Goal: Information Seeking & Learning: Learn about a topic

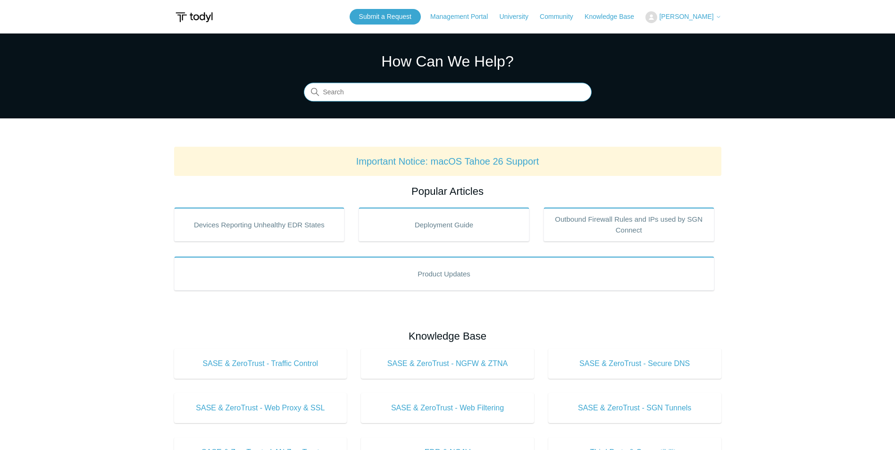
click at [423, 98] on input "Search" at bounding box center [448, 92] width 288 height 19
paste input "Simulation Mode"
type input "Simulation Mode"
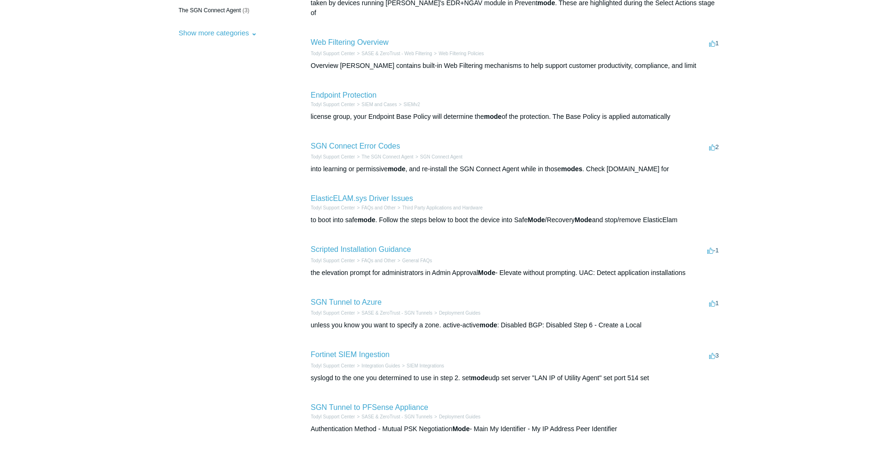
scroll to position [236, 0]
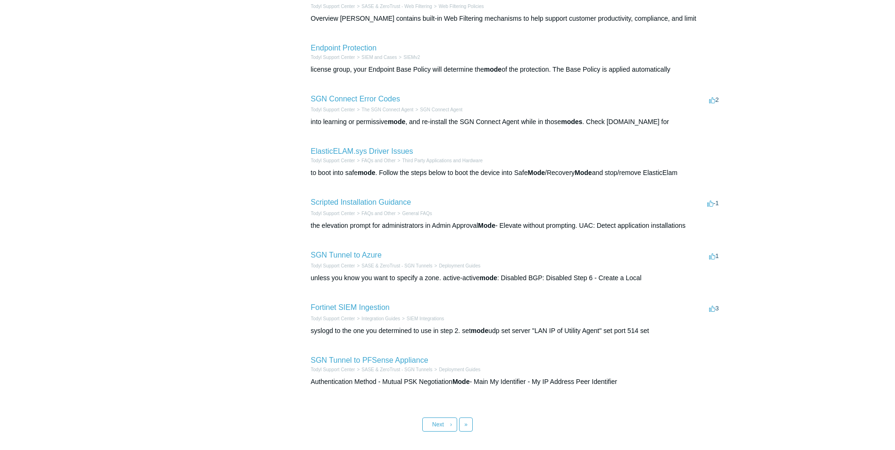
click at [781, 95] on main "Todyl Support Center Search results Simulation Mode By Category All Categories …" at bounding box center [447, 114] width 895 height 634
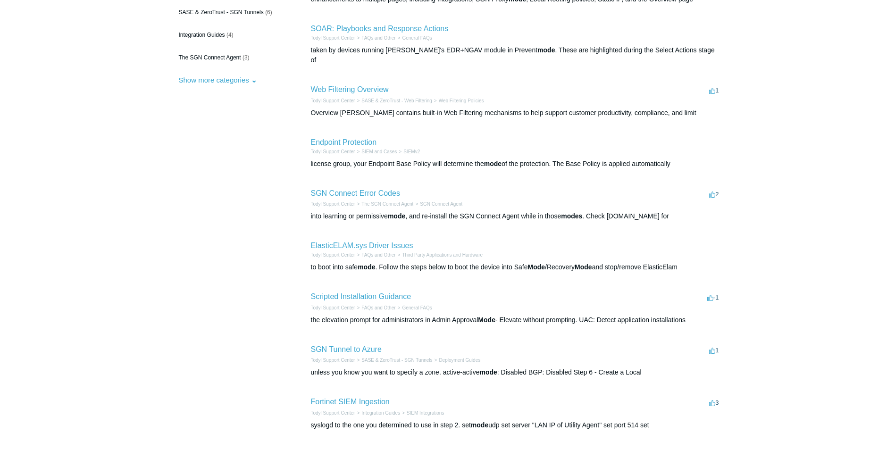
drag, startPoint x: 806, startPoint y: 56, endPoint x: 587, endPoint y: 21, distance: 221.3
click at [805, 56] on main "Todyl Support Center Search results Simulation Mode By Category All Categories …" at bounding box center [447, 209] width 895 height 634
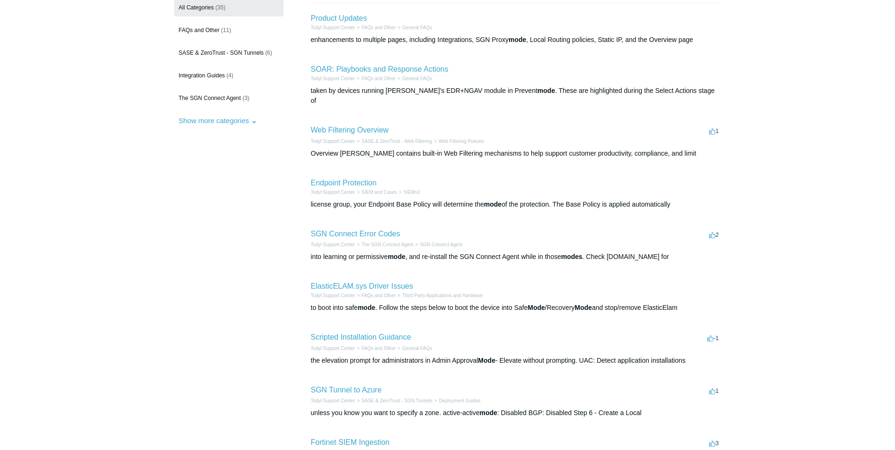
scroll to position [0, 0]
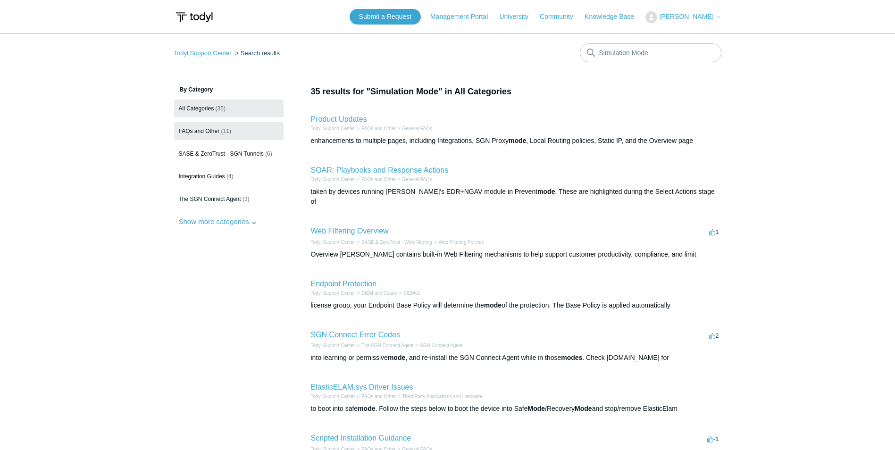
click at [190, 130] on span "FAQs and Other" at bounding box center [199, 131] width 41 height 7
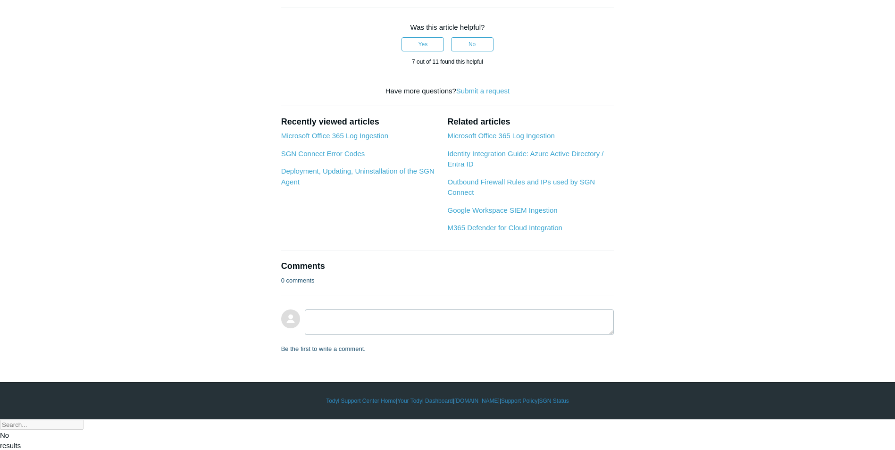
scroll to position [755, 0]
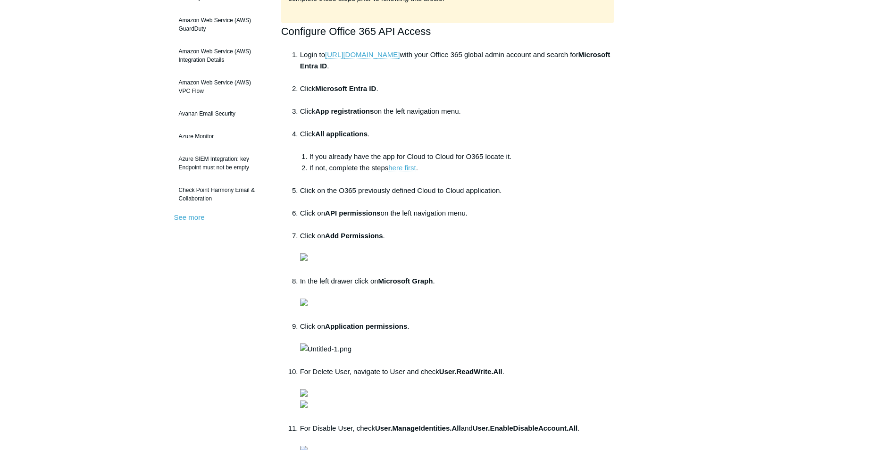
scroll to position [236, 0]
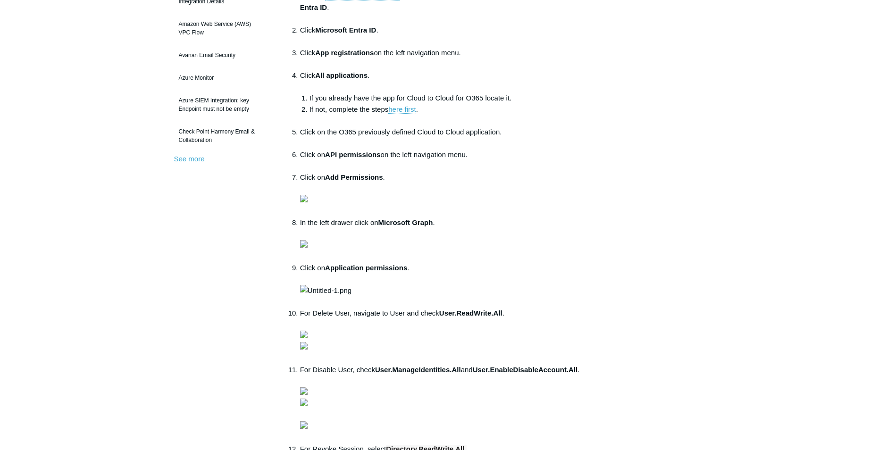
click at [759, 161] on main "Todyl Support Center Integration Guides SIEM Integrations Articles in this sect…" at bounding box center [447, 336] width 895 height 1078
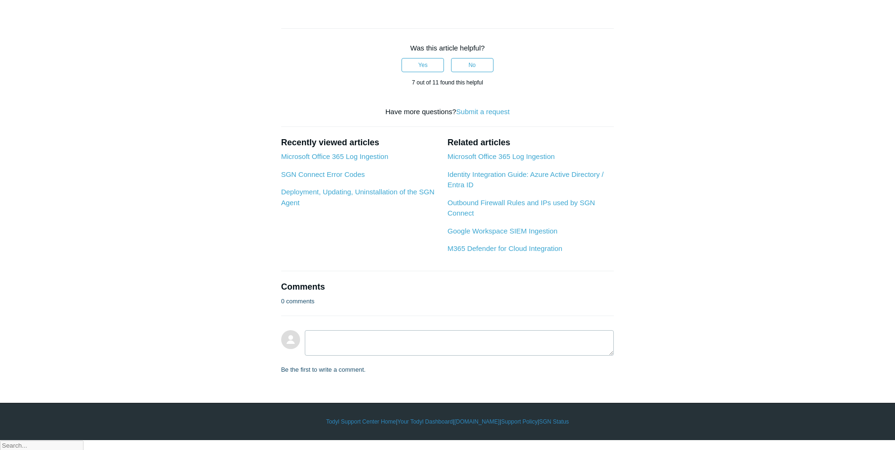
scroll to position [748, 0]
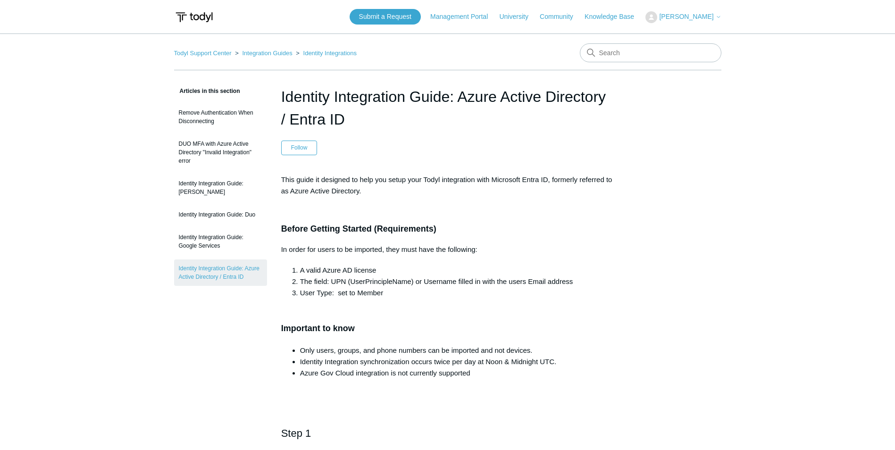
scroll to position [47, 0]
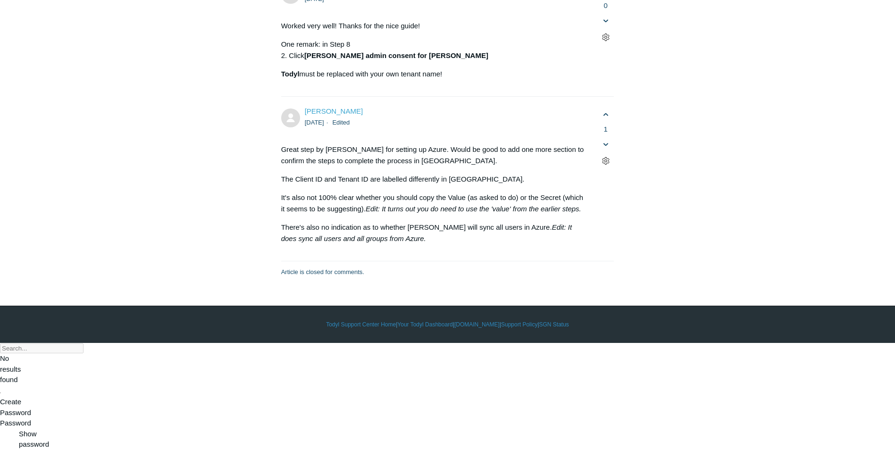
scroll to position [5287, 0]
